Goal: Information Seeking & Learning: Learn about a topic

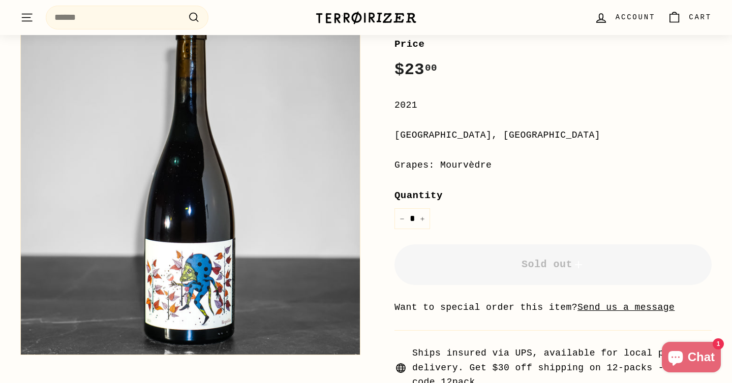
scroll to position [192, 0]
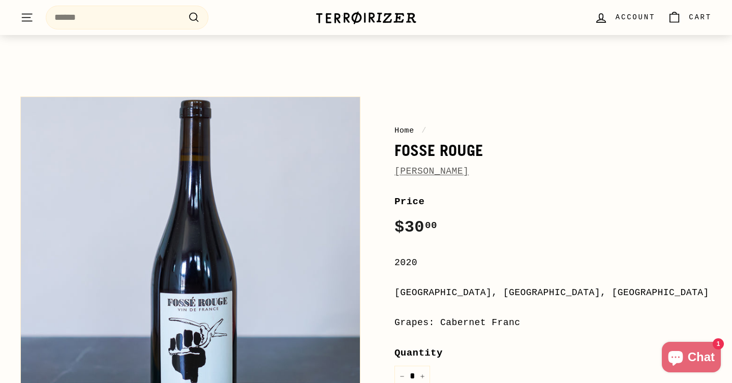
scroll to position [36, 0]
click at [408, 172] on link "[PERSON_NAME]" at bounding box center [431, 172] width 74 height 10
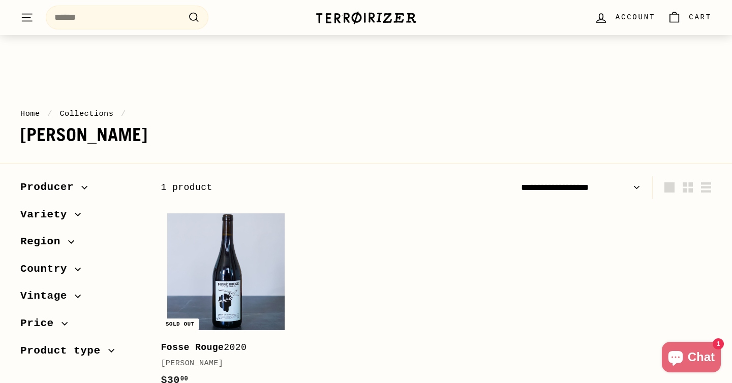
scroll to position [21, 0]
